Goal: Obtain resource: Download file/media

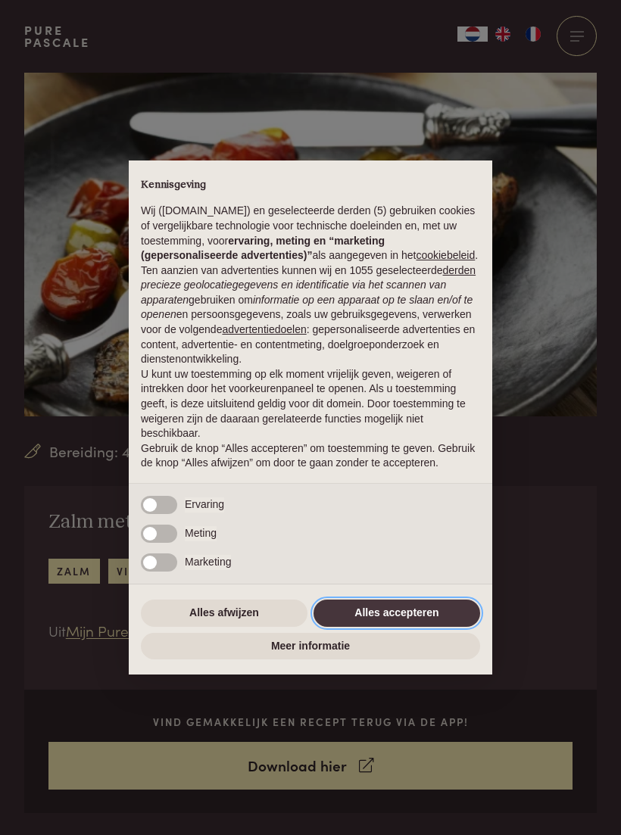
click at [420, 612] on button "Alles accepteren" at bounding box center [397, 613] width 167 height 27
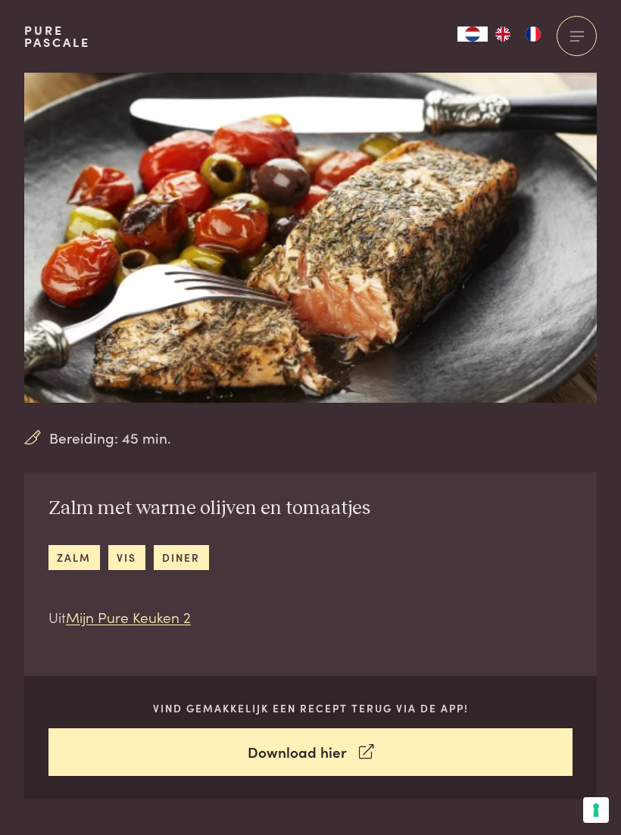
scroll to position [15, 0]
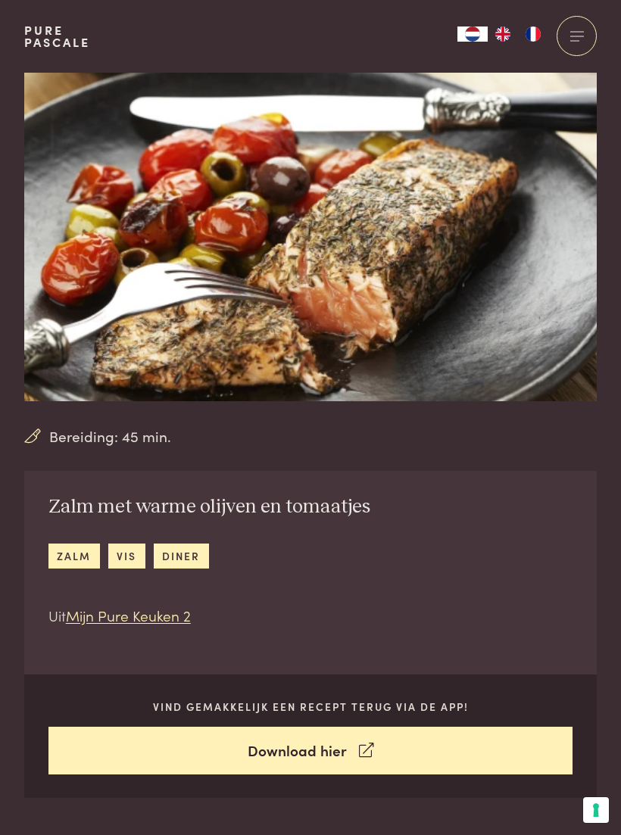
click at [242, 511] on h2 "Zalm met warme olijven en tomaatjes" at bounding box center [209, 507] width 322 height 24
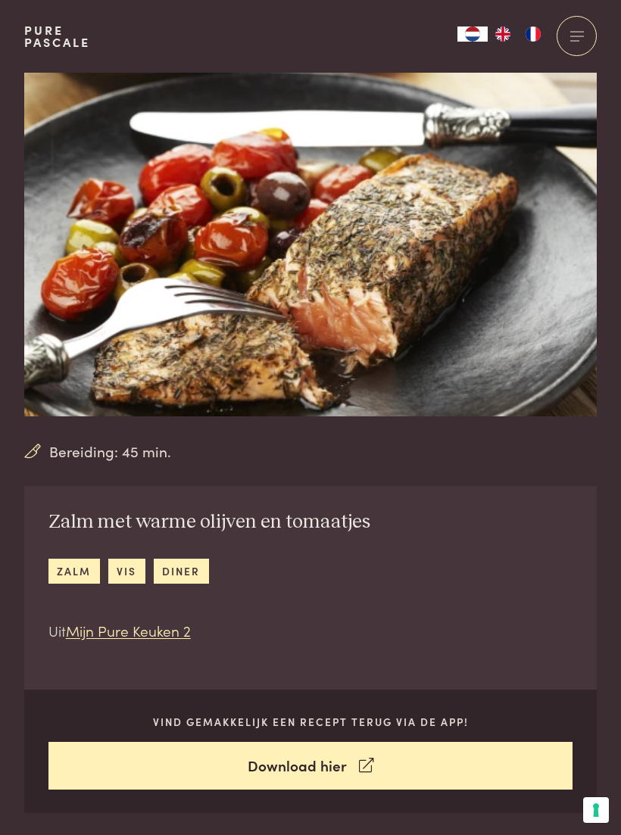
click at [398, 331] on img at bounding box center [310, 245] width 573 height 344
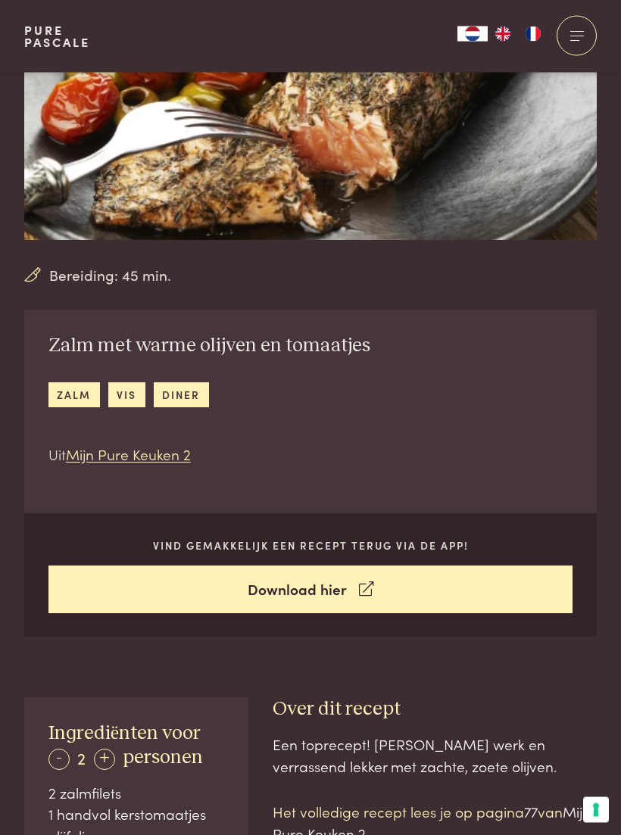
scroll to position [176, 0]
click at [294, 596] on link "Download hier" at bounding box center [310, 590] width 525 height 48
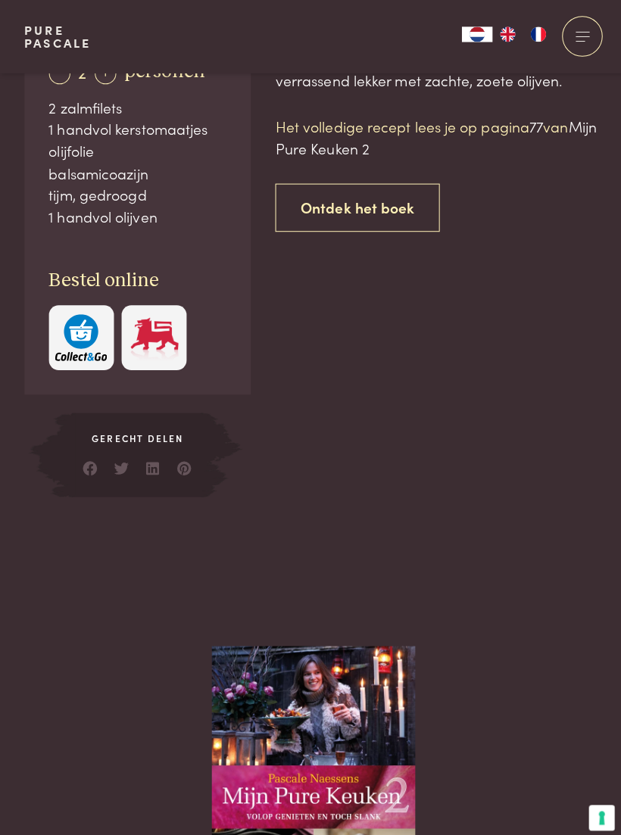
scroll to position [862, 0]
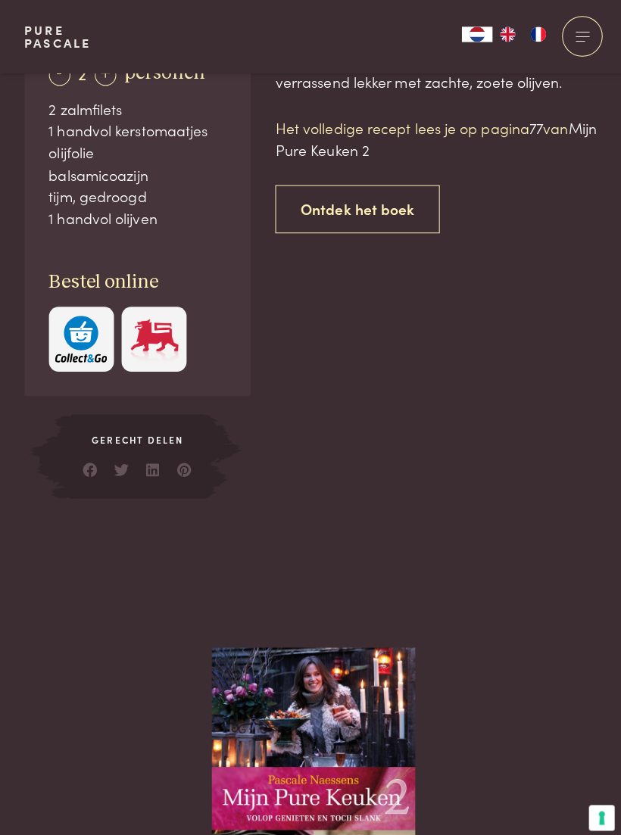
click at [157, 429] on span "Gerecht delen" at bounding box center [136, 436] width 131 height 14
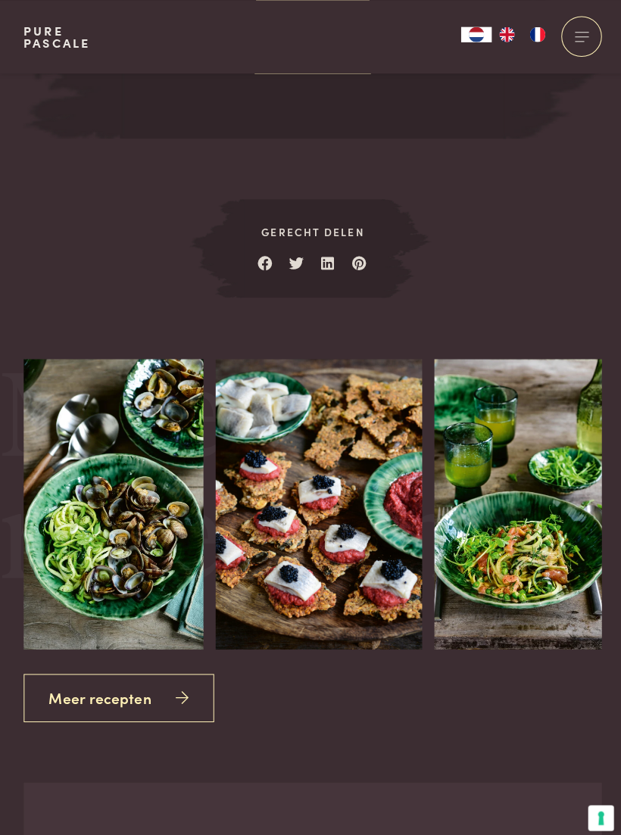
scroll to position [1899, 0]
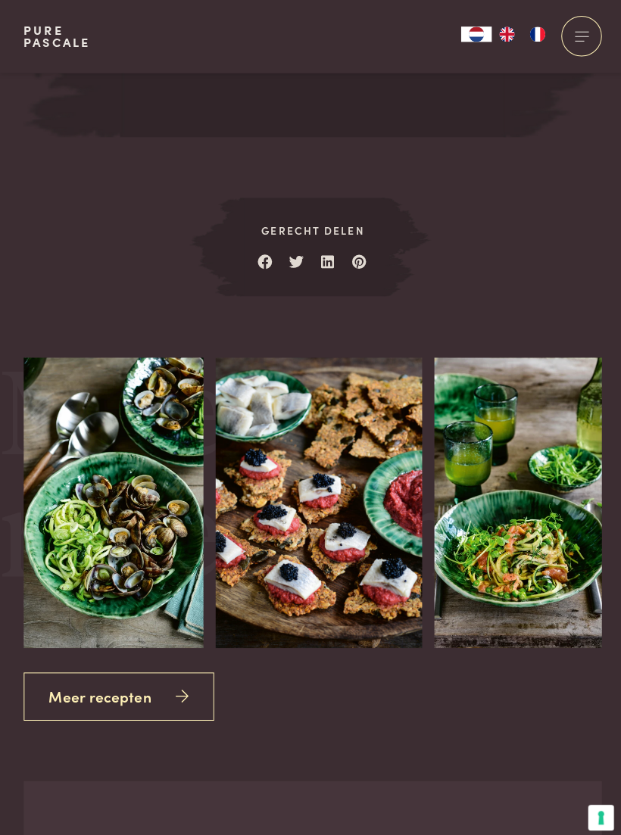
click at [195, 677] on link "Meer recepten" at bounding box center [118, 690] width 189 height 48
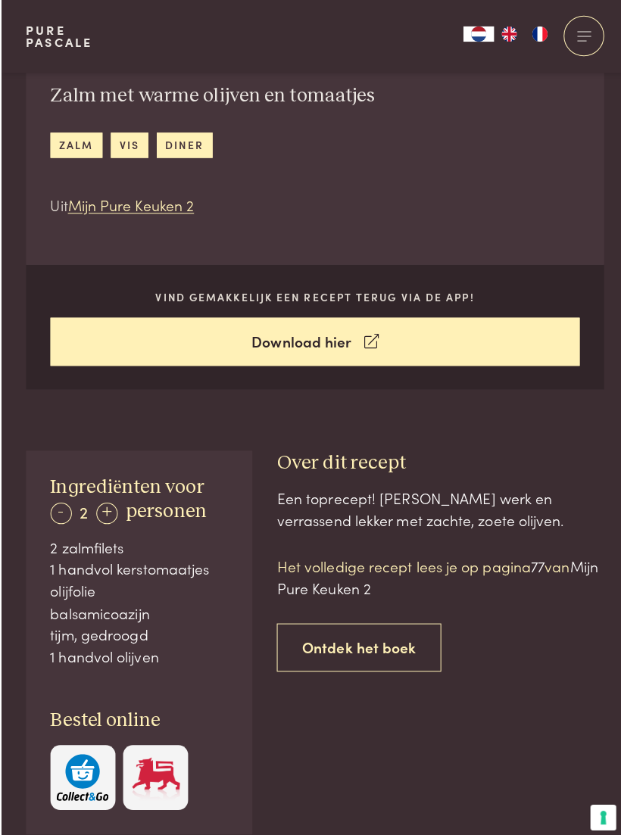
scroll to position [467, 0]
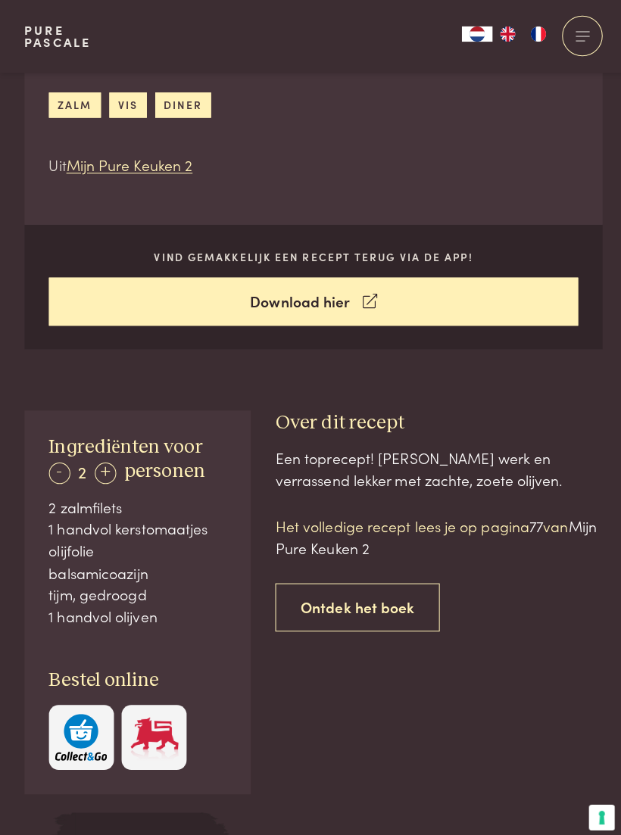
click at [114, 469] on div "+" at bounding box center [104, 469] width 21 height 21
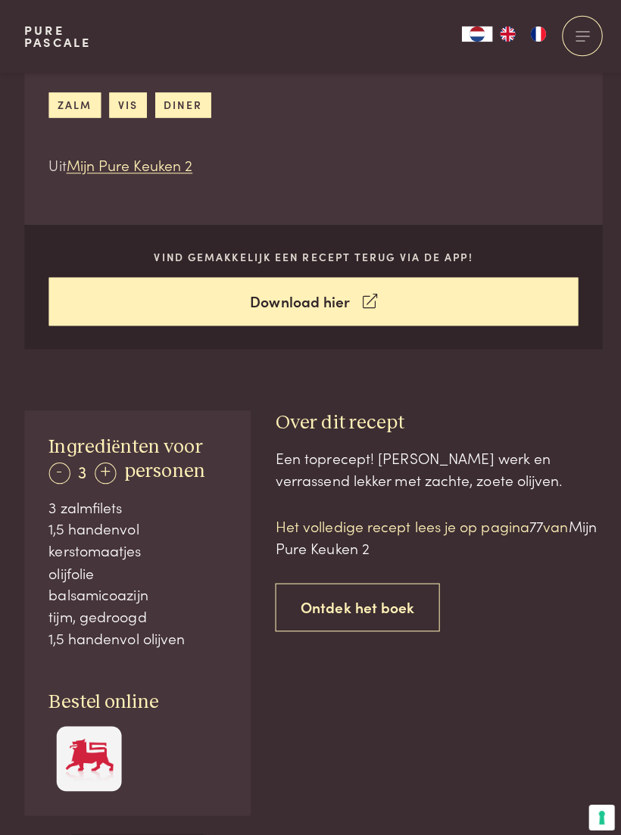
scroll to position [467, 0]
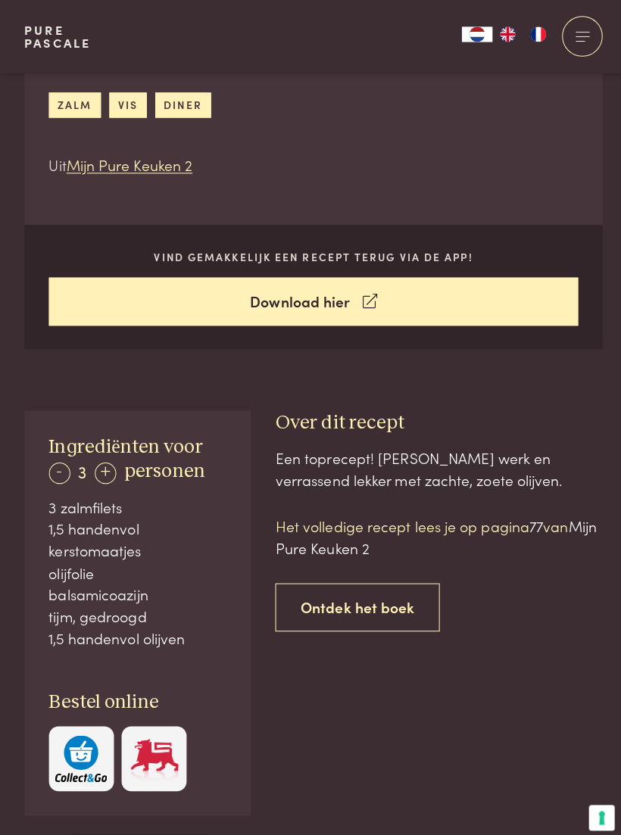
click at [110, 475] on div "+" at bounding box center [104, 468] width 21 height 21
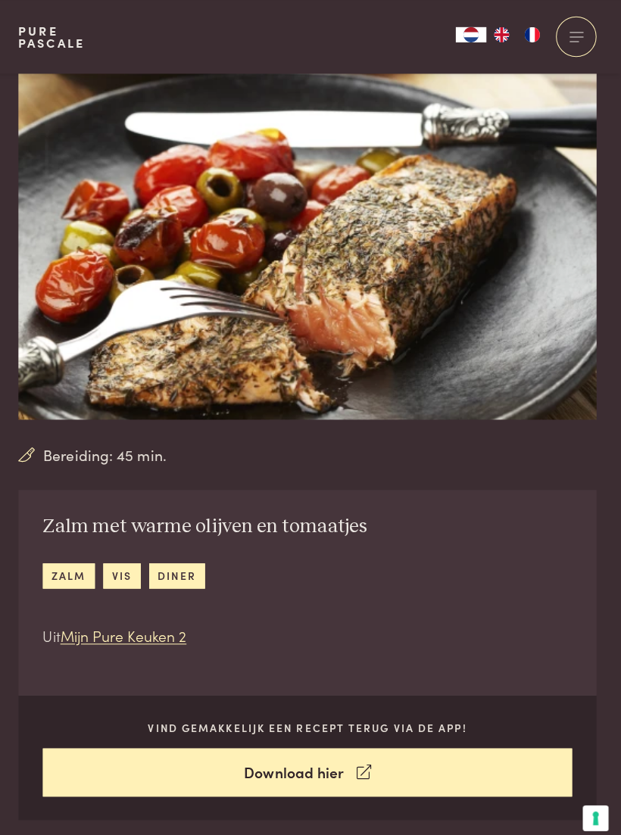
scroll to position [0, 0]
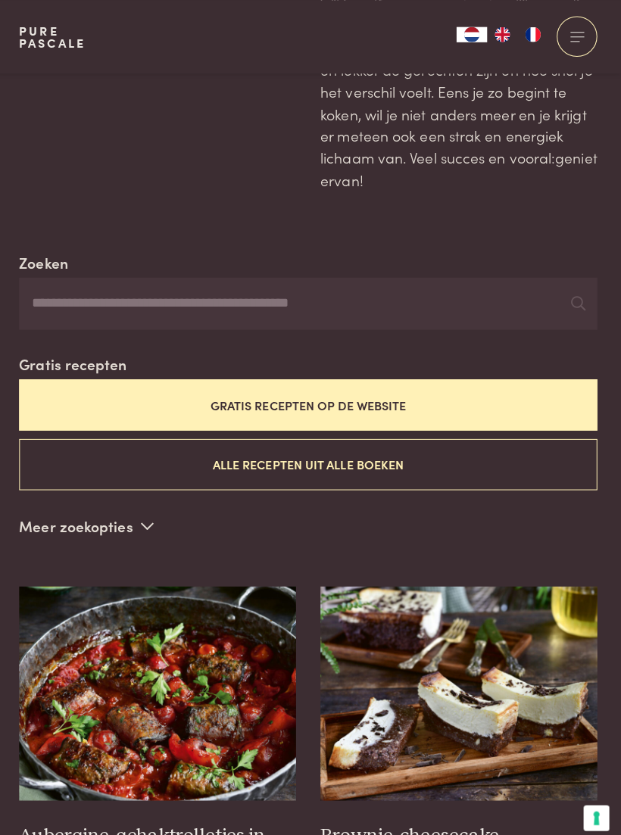
scroll to position [162, 0]
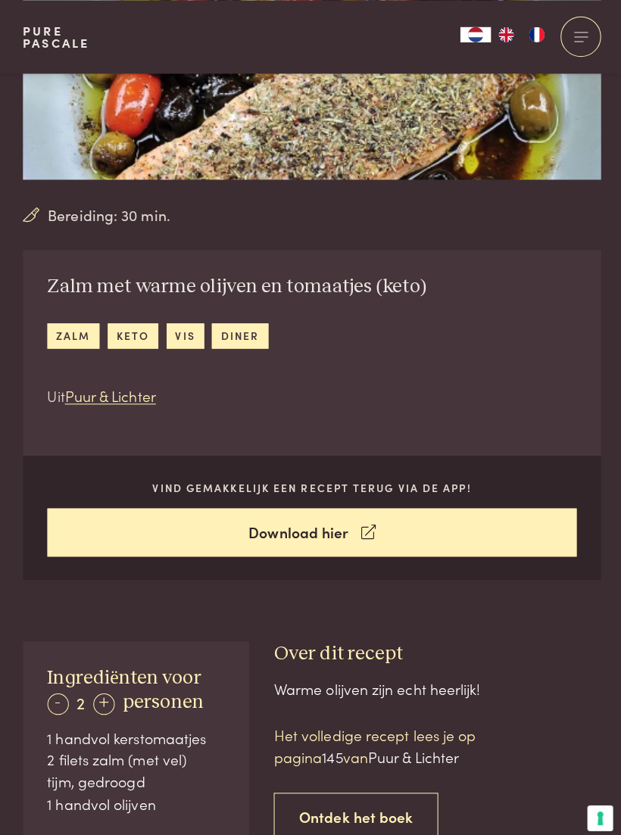
scroll to position [232, 0]
